Goal: Contribute content: Add original content to the website for others to see

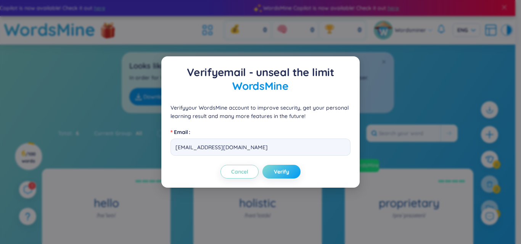
click at [283, 172] on span "Verify" at bounding box center [281, 172] width 15 height 8
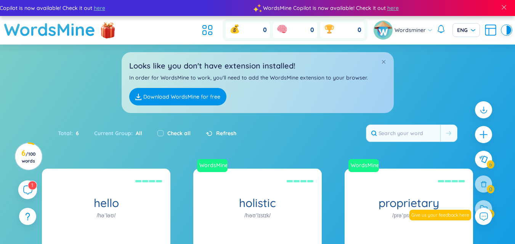
click at [25, 194] on icon at bounding box center [27, 189] width 9 height 9
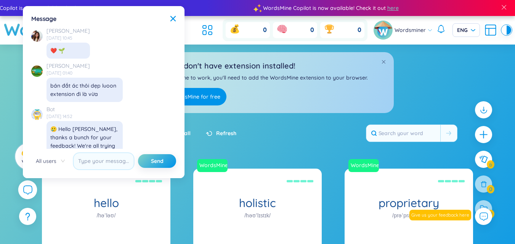
scroll to position [8799, 0]
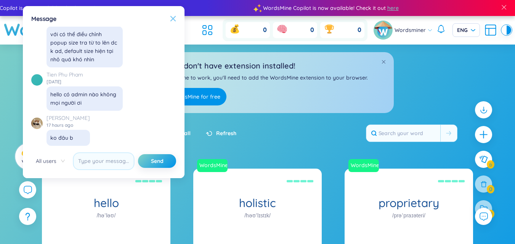
click at [172, 16] on icon at bounding box center [173, 19] width 6 height 6
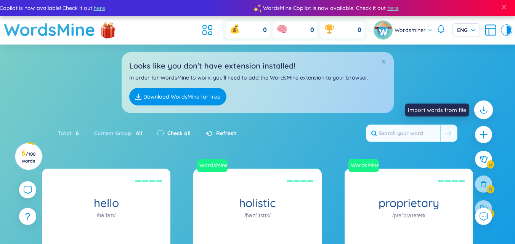
click at [480, 107] on icon at bounding box center [484, 110] width 10 height 10
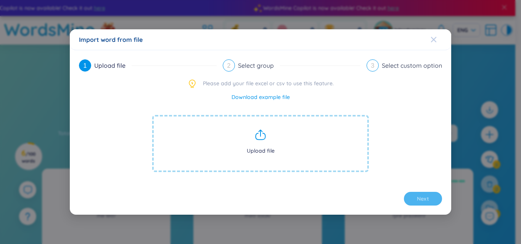
click at [434, 46] on div "Close" at bounding box center [434, 39] width 6 height 21
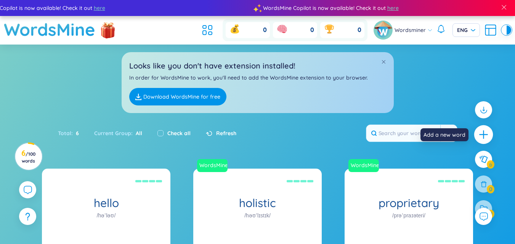
click at [486, 130] on icon "plus" at bounding box center [484, 135] width 11 height 11
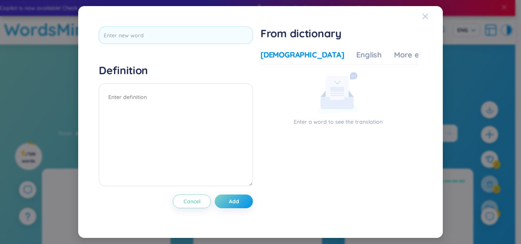
click at [429, 16] on span "Close" at bounding box center [432, 16] width 21 height 21
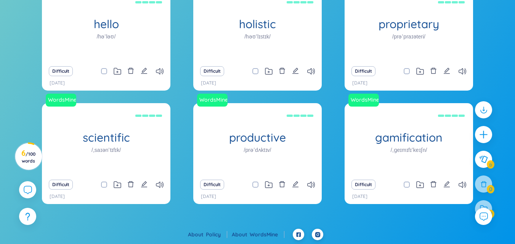
scroll to position [0, 0]
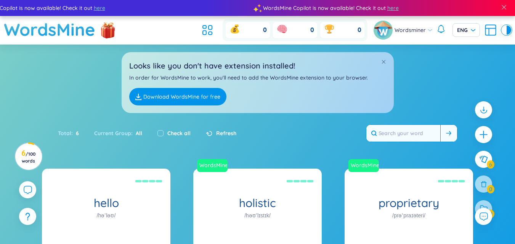
click at [420, 137] on input "text" at bounding box center [403, 133] width 74 height 17
type input "c"
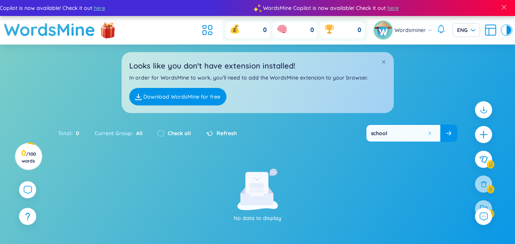
click at [444, 129] on button at bounding box center [448, 133] width 17 height 17
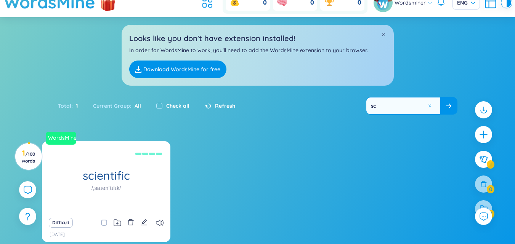
scroll to position [37, 0]
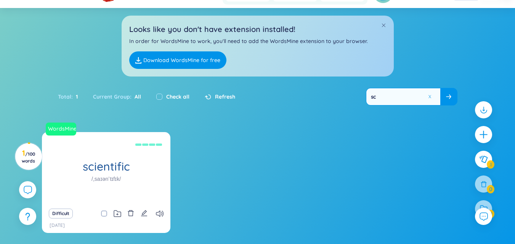
type input "s"
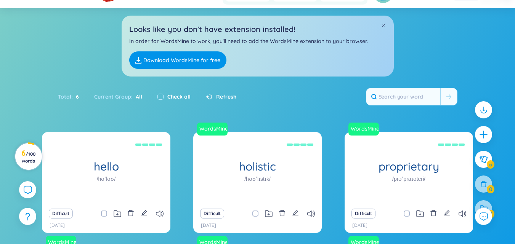
click at [30, 143] on circle at bounding box center [28, 156] width 27 height 27
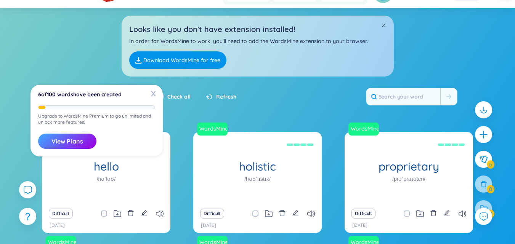
click at [154, 100] on div "6 of 100 words have been created" at bounding box center [96, 97] width 117 height 9
click at [151, 92] on span "X" at bounding box center [153, 94] width 11 height 12
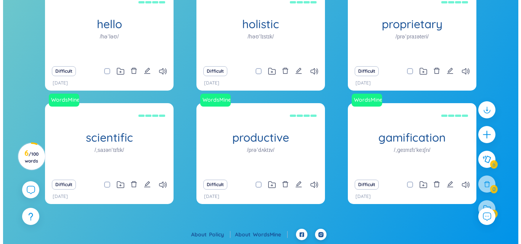
scroll to position [44, 0]
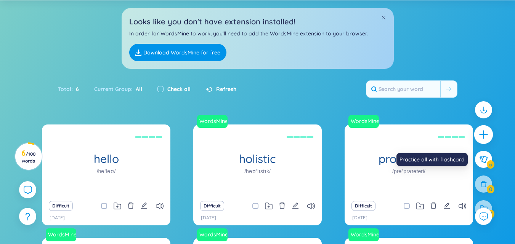
click at [484, 133] on icon "plus" at bounding box center [483, 135] width 1 height 8
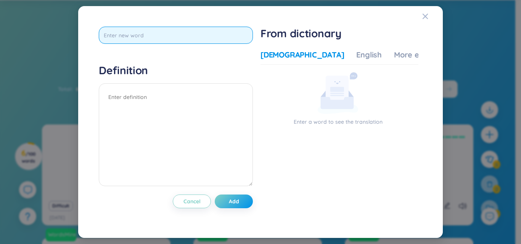
click at [186, 31] on input "text" at bounding box center [176, 35] width 154 height 17
type input "hello"
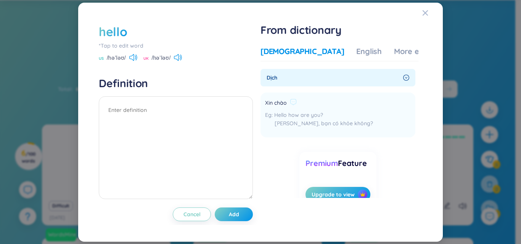
click at [294, 136] on li "Xin chào Hello how are you? Xin chào, bạn có khỏe không? Add" at bounding box center [337, 115] width 155 height 45
click at [280, 123] on div "[PERSON_NAME], bạn có khỏe không?" at bounding box center [319, 123] width 108 height 8
drag, startPoint x: 277, startPoint y: 115, endPoint x: 356, endPoint y: 131, distance: 80.8
click at [356, 131] on li "Xin chào Hello how are you? Xin chào, bạn có khỏe không? Add" at bounding box center [337, 115] width 155 height 45
copy div "Hello how are you? Xin chào, bạn có khỏe không?"
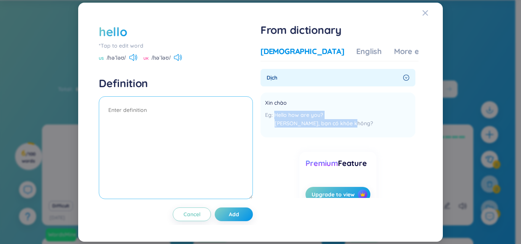
click at [133, 106] on textarea at bounding box center [176, 147] width 154 height 103
paste textarea "Hello how are you? Xin chào, bạn có khỏe không?"
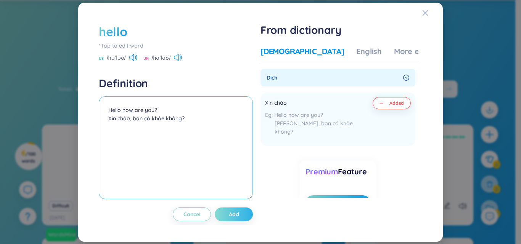
type textarea "Hello how are you? Xin chào, bạn có khỏe không?"
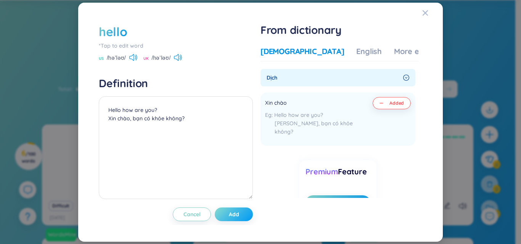
click at [228, 217] on button "Add" at bounding box center [234, 215] width 38 height 14
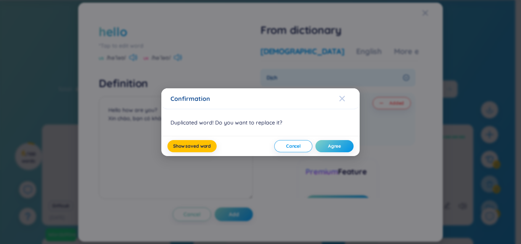
click at [345, 97] on span "Close" at bounding box center [349, 98] width 21 height 21
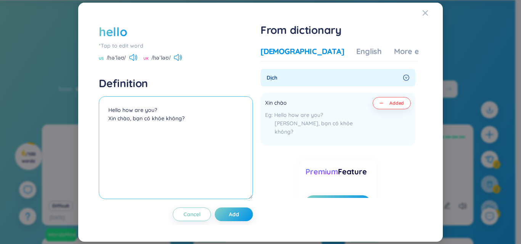
drag, startPoint x: 188, startPoint y: 122, endPoint x: 0, endPoint y: 53, distance: 199.9
click at [0, 53] on div "hello *Tap to edit word US /həˈləʊ/ UK /həˈləʊ/ Definition Hello how are you? X…" at bounding box center [260, 122] width 521 height 244
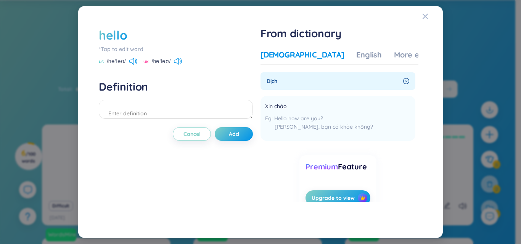
click at [124, 33] on div "hello" at bounding box center [113, 35] width 28 height 17
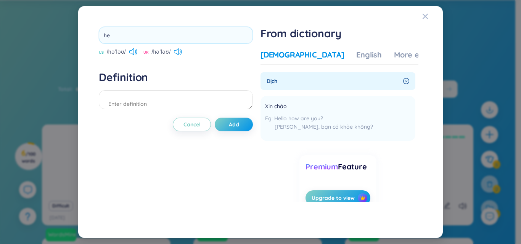
type input "h"
type input "school"
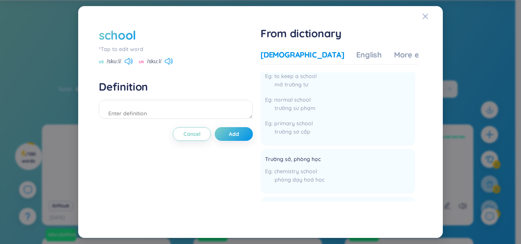
scroll to position [86, 0]
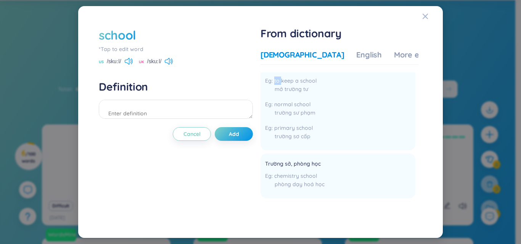
drag, startPoint x: 268, startPoint y: 79, endPoint x: 279, endPoint y: 83, distance: 12.1
click at [282, 83] on div "to keep a school mở trường tư" at bounding box center [299, 87] width 69 height 21
click at [342, 100] on li "Trường học, học đường to keep a school mở trường tư normal school trường sư phạ…" at bounding box center [337, 104] width 155 height 92
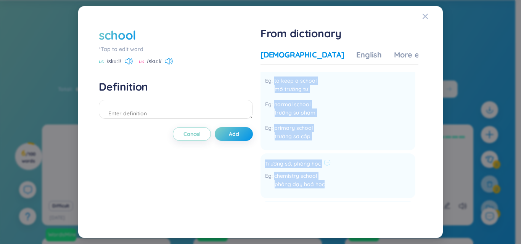
drag, startPoint x: 267, startPoint y: 79, endPoint x: 341, endPoint y: 189, distance: 132.5
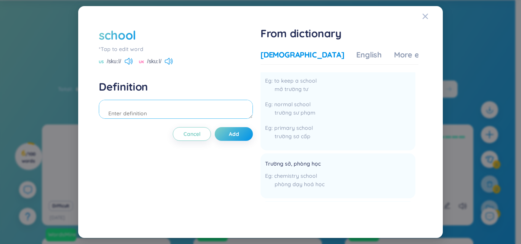
click at [145, 114] on textarea at bounding box center [176, 109] width 154 height 19
paste textarea "Hello how are you? Xin chào, bạn có khỏe không?"
type textarea "Hello how are you? Xin chào, bạn có khỏe không?"
drag, startPoint x: 193, startPoint y: 116, endPoint x: 35, endPoint y: 57, distance: 169.0
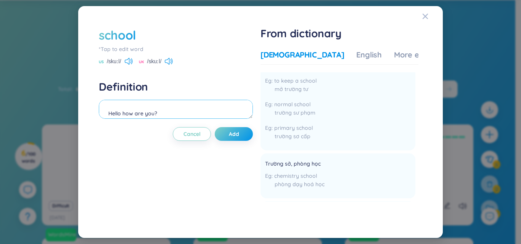
click at [35, 57] on div "school *Tap to edit word US /skuːl/ [GEOGRAPHIC_DATA] /skuːl/ Definition Hello …" at bounding box center [260, 122] width 521 height 244
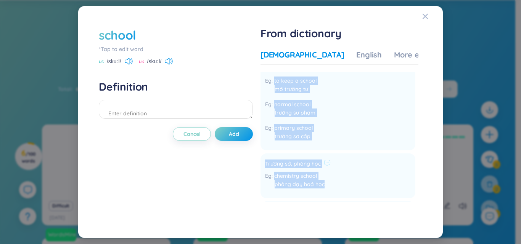
drag, startPoint x: 277, startPoint y: 80, endPoint x: 344, endPoint y: 193, distance: 131.3
copy ul "to keep a school mở trường tư normal school trường sư phạm primary school trườn…"
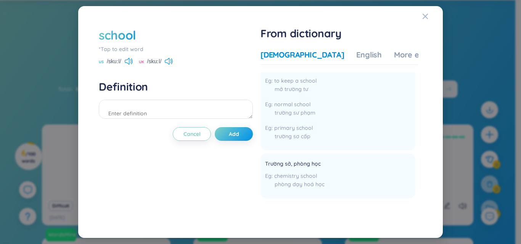
click at [137, 121] on div at bounding box center [176, 110] width 154 height 21
click at [139, 106] on textarea at bounding box center [176, 109] width 154 height 19
paste textarea "to keep a school mở trường tư normal school trường sư phạm primary school trườn…"
click at [240, 140] on button "Add" at bounding box center [234, 134] width 38 height 14
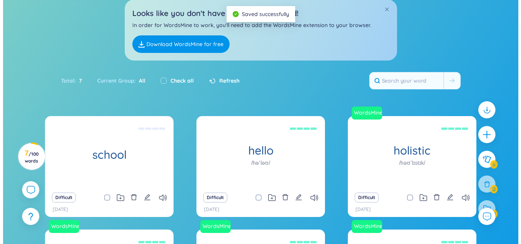
scroll to position [57, 0]
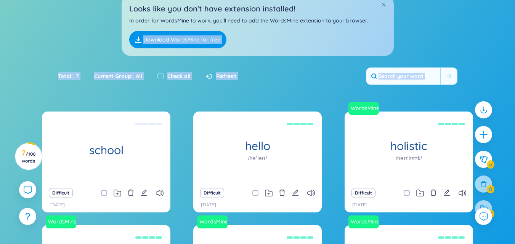
drag, startPoint x: 145, startPoint y: 110, endPoint x: 233, endPoint y: 40, distance: 112.1
click at [233, 40] on section "Sort Alphabet Ascending Alphabet Descending Time-based Ascending Time-based Des…" at bounding box center [257, 180] width 515 height 387
click at [141, 194] on icon "edit" at bounding box center [144, 193] width 7 height 7
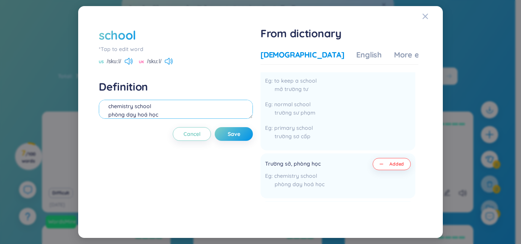
click at [109, 104] on textarea "to keep a school mở trường tư normal school trường sư phạm primary school trườn…" at bounding box center [176, 109] width 154 height 19
click at [109, 114] on textarea "to keep a school mở trường tư normal school trường sư phạm primary school trườn…" at bounding box center [176, 109] width 154 height 19
click at [253, 106] on div "to keep a school mở trường tư normal school trường sư phạm primary school trườn…" at bounding box center [176, 110] width 154 height 21
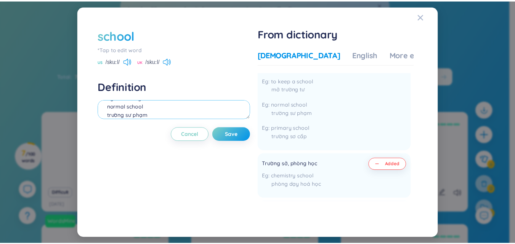
scroll to position [32, 0]
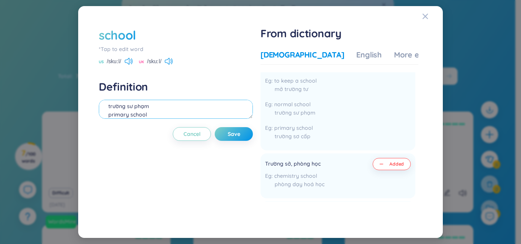
type textarea "to keep a school Eg:mở trường tư normal school trường sư phạm primary school tr…"
click at [115, 48] on div "*Tap to edit word" at bounding box center [176, 49] width 154 height 8
click at [233, 125] on div "school *Tap to edit word US /skuːl/ [GEOGRAPHIC_DATA] /skuːl/ Definition to kee…" at bounding box center [176, 122] width 154 height 191
click at [246, 133] on button "Save" at bounding box center [234, 134] width 38 height 14
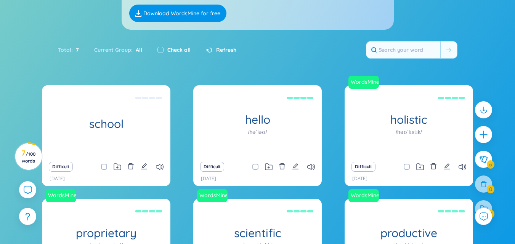
scroll to position [0, 0]
